Goal: Information Seeking & Learning: Learn about a topic

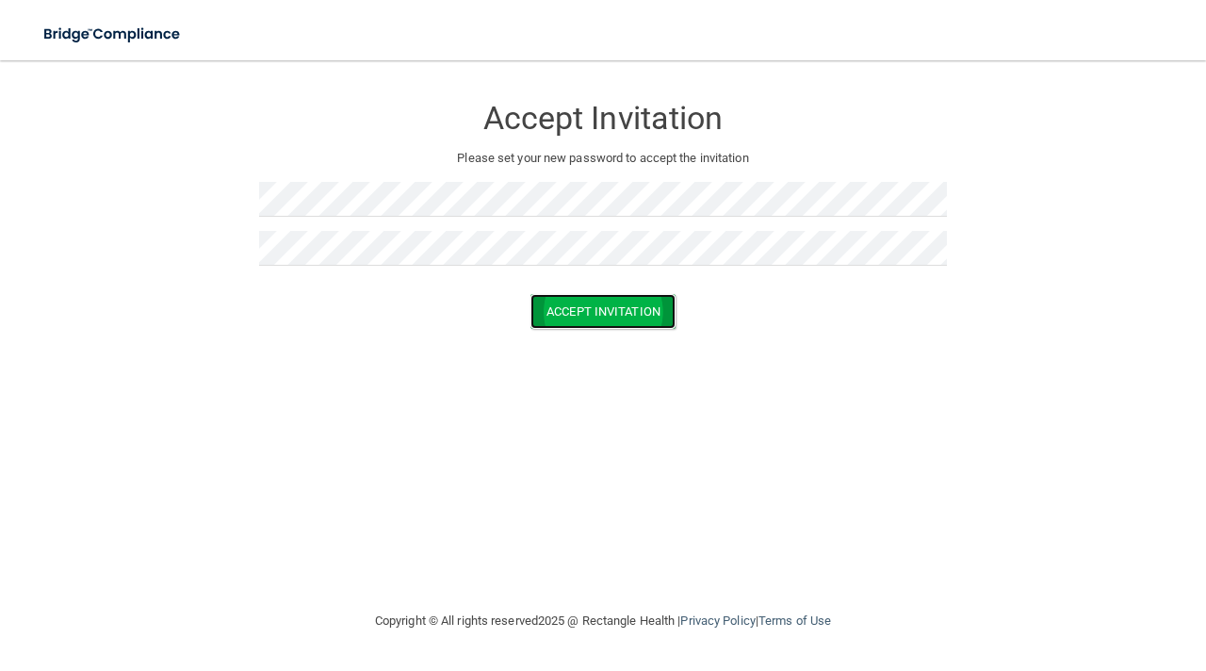
click at [581, 312] on button "Accept Invitation" at bounding box center [602, 311] width 145 height 35
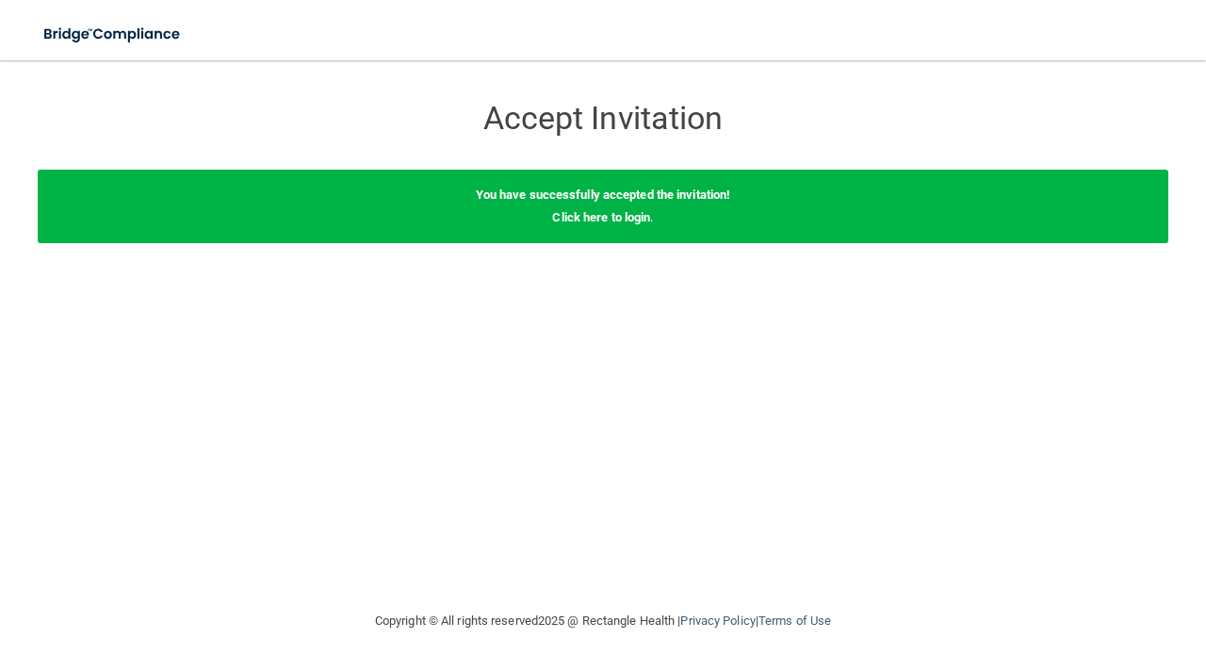
click at [593, 225] on div "You have successfully accepted the invitation! Click here to login ." at bounding box center [603, 206] width 1130 height 73
click at [593, 218] on link "Click here to login" at bounding box center [601, 217] width 98 height 14
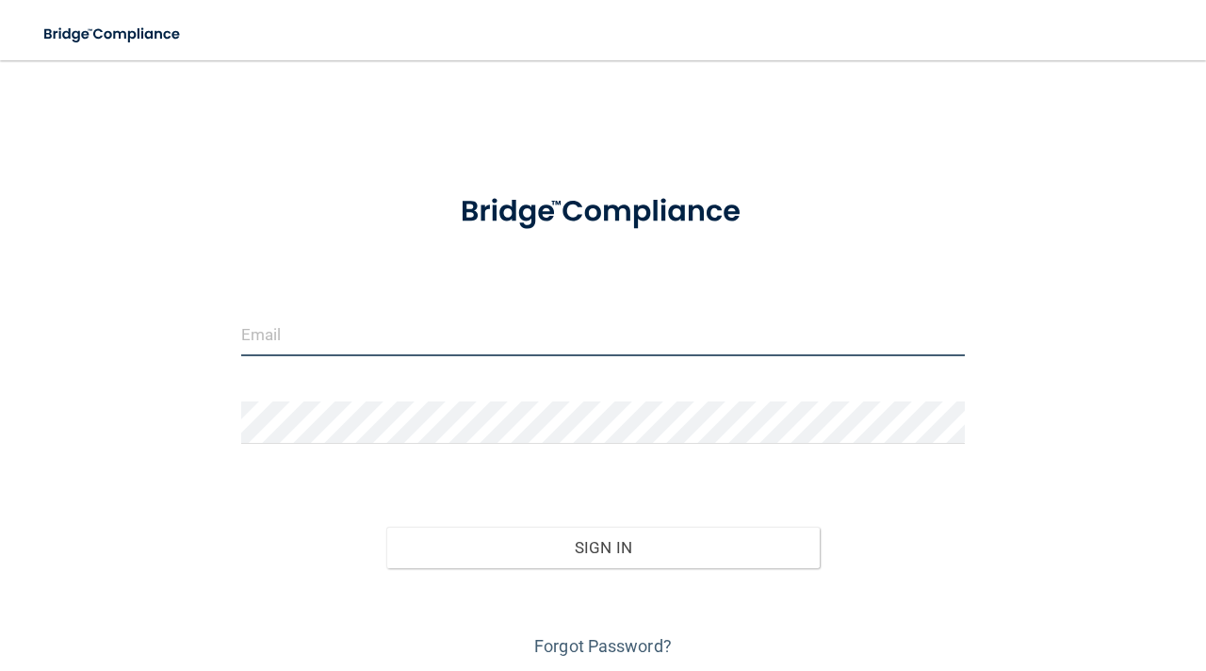
click at [304, 335] on input "email" at bounding box center [602, 335] width 723 height 42
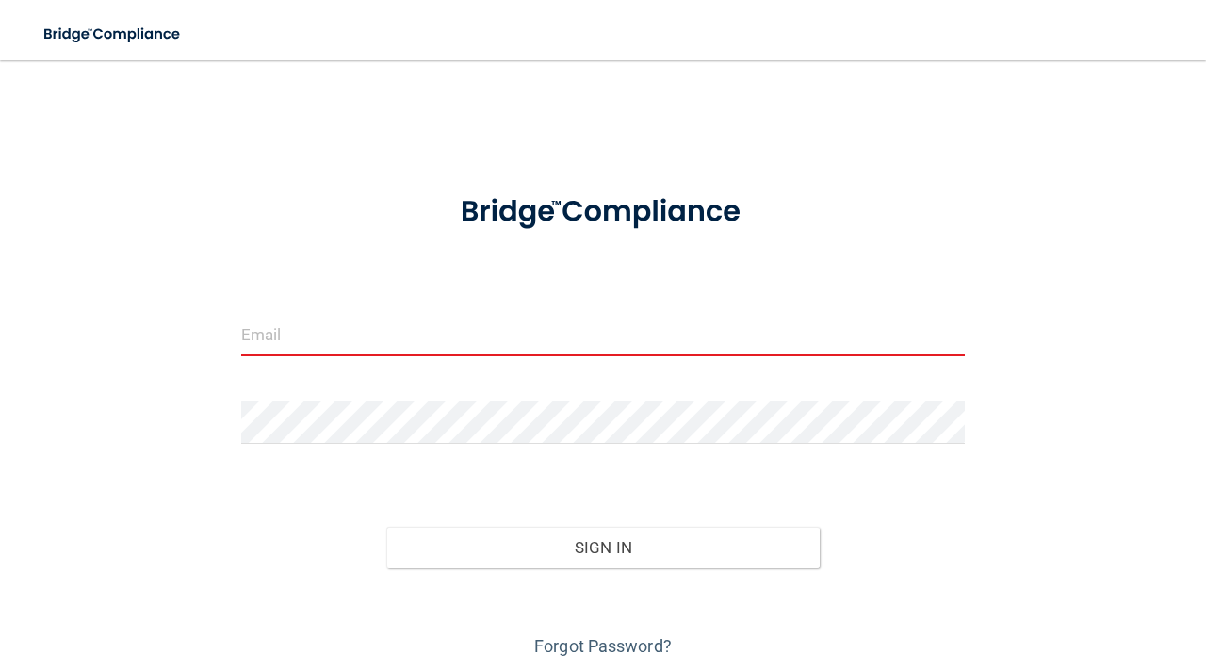
type input "[EMAIL_ADDRESS][DOMAIN_NAME]"
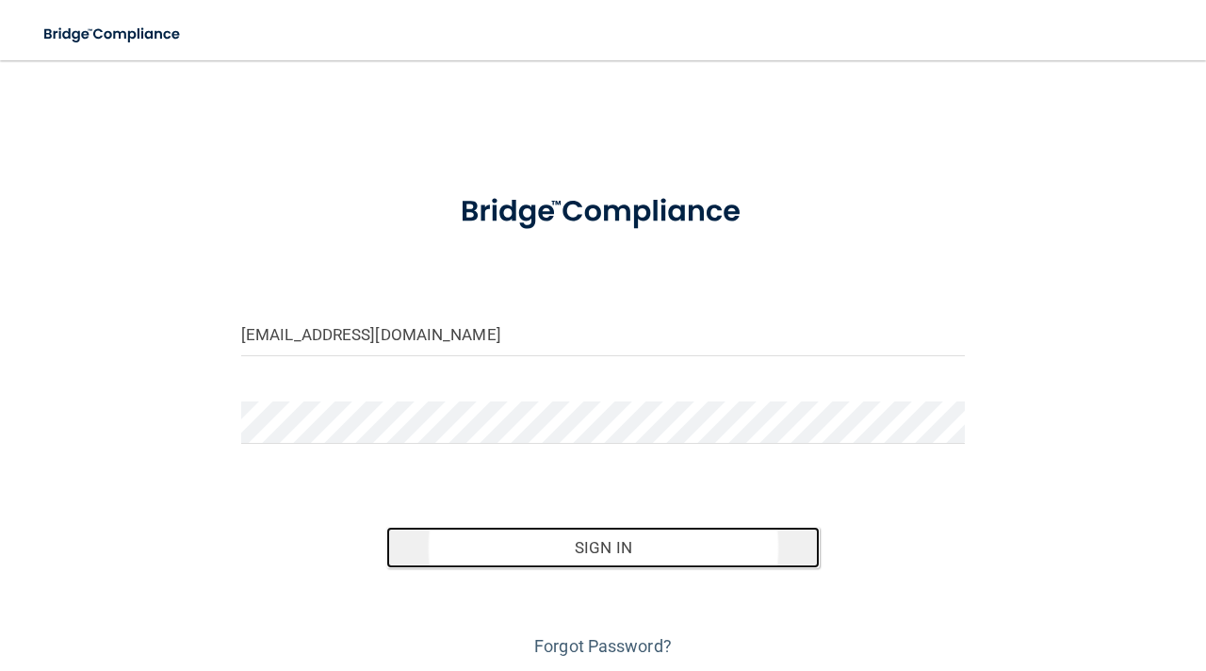
click at [593, 562] on button "Sign In" at bounding box center [603, 547] width 434 height 41
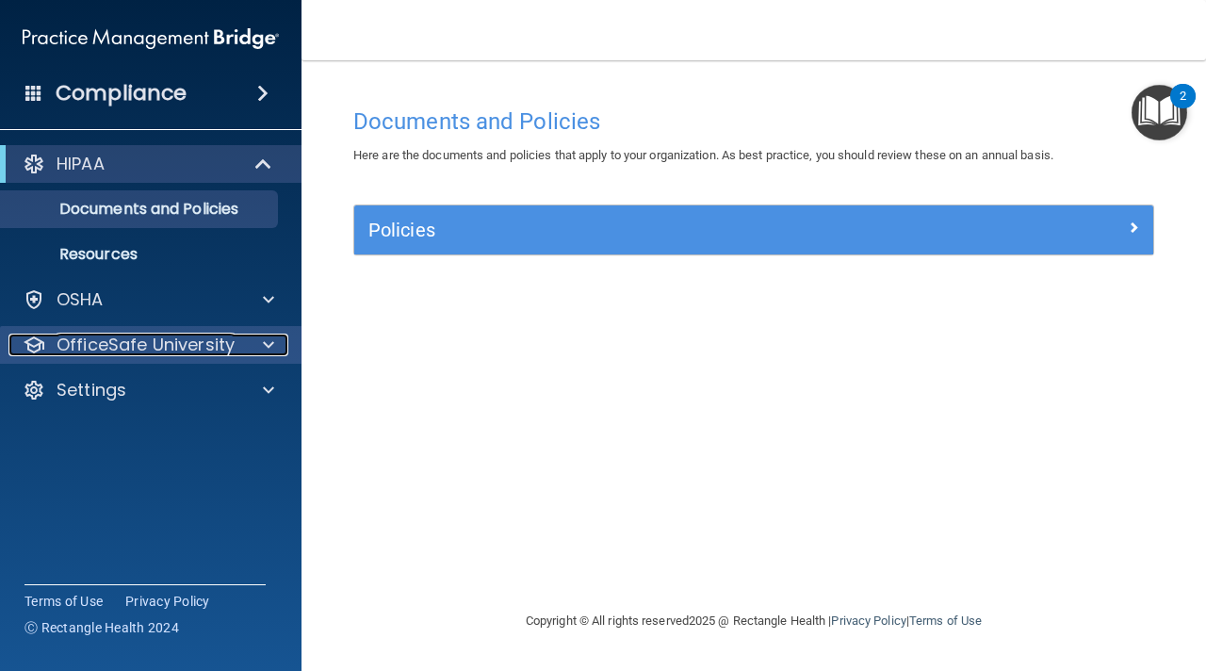
click at [164, 333] on p "OfficeSafe University" at bounding box center [146, 344] width 178 height 23
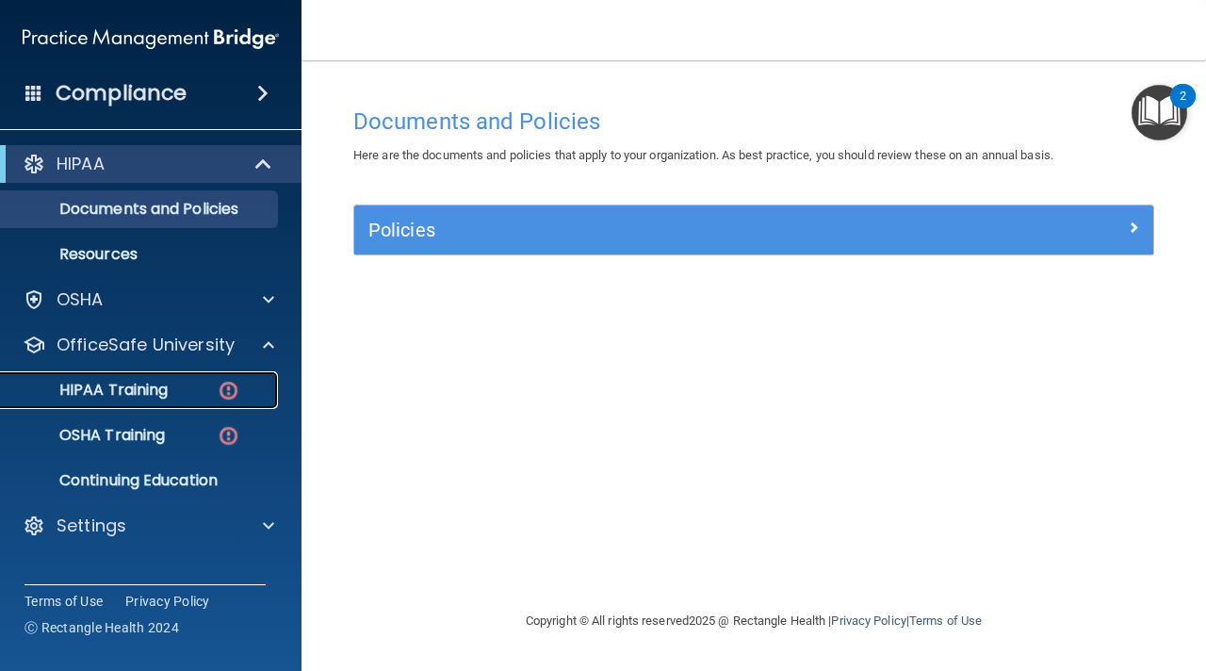
click at [133, 392] on p "HIPAA Training" at bounding box center [89, 390] width 155 height 19
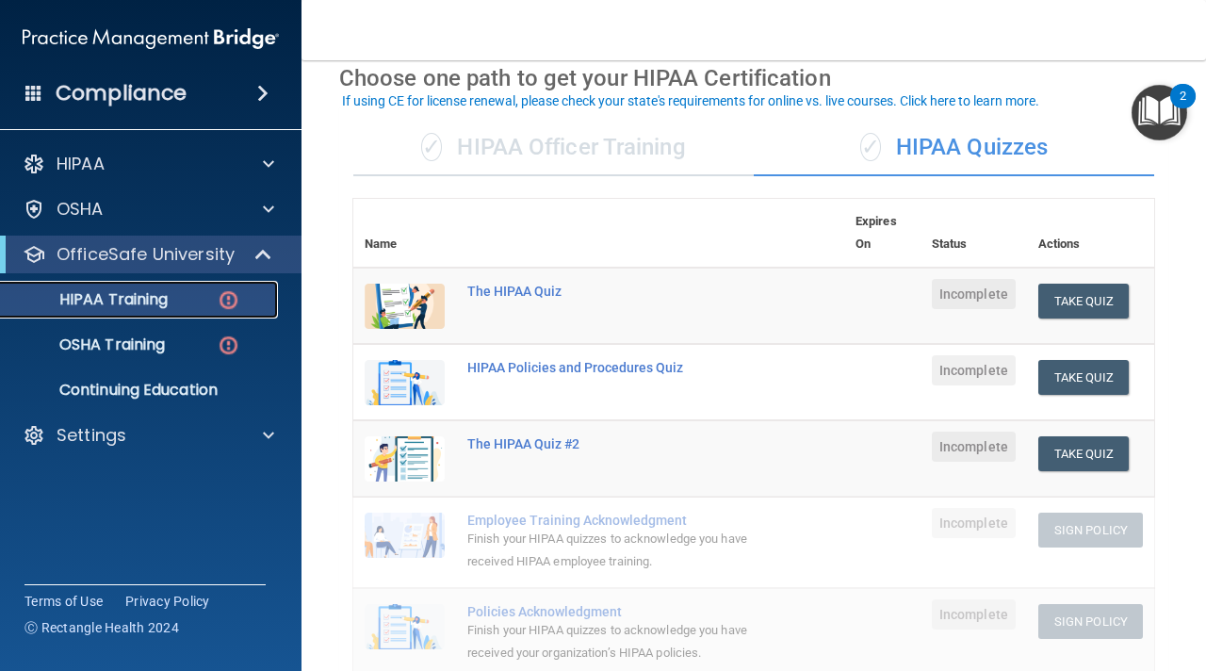
scroll to position [94, 0]
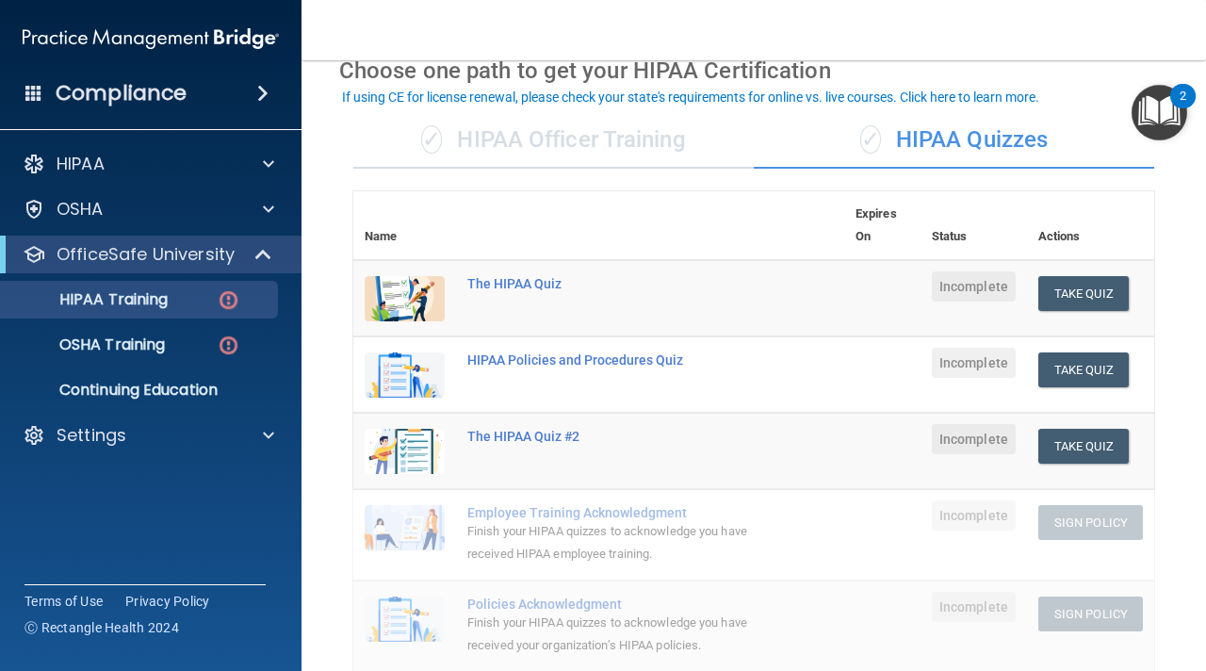
click at [560, 141] on div "✓ HIPAA Officer Training" at bounding box center [553, 140] width 400 height 57
